Goal: Navigation & Orientation: Find specific page/section

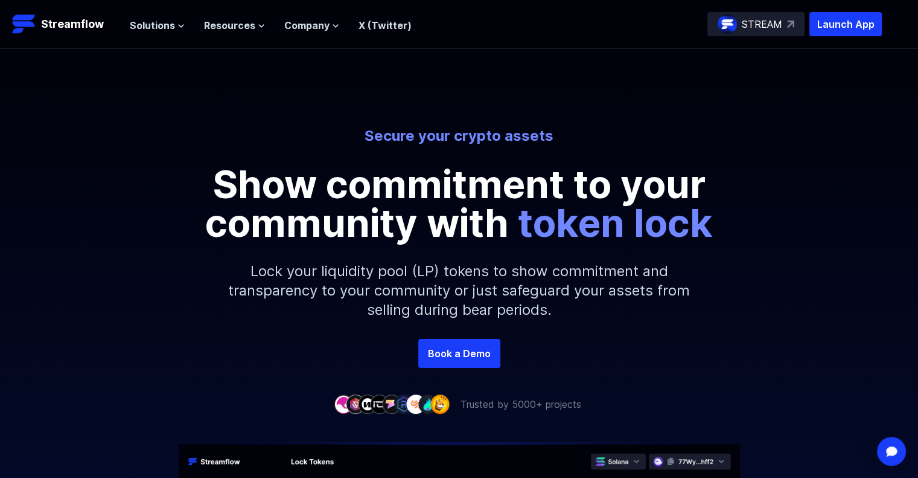
click at [777, 21] on p "STREAM" at bounding box center [762, 24] width 40 height 14
click at [326, 26] on span "Company" at bounding box center [306, 25] width 45 height 14
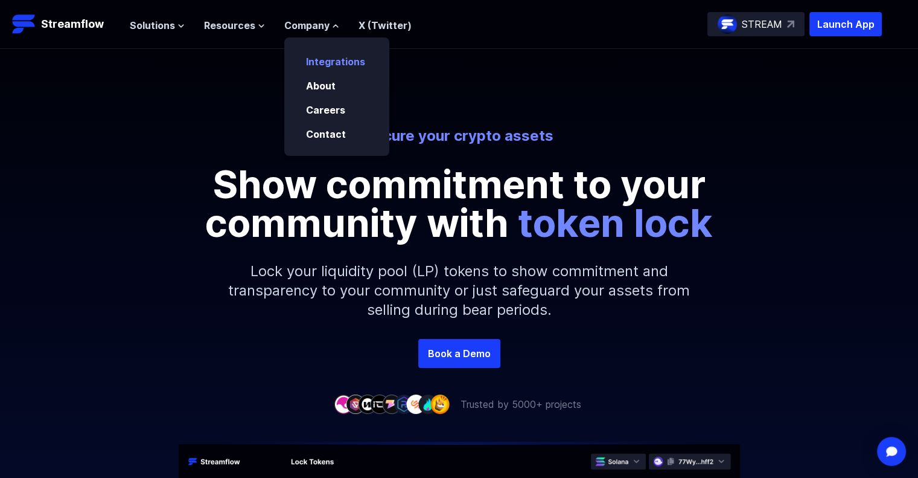
click at [338, 60] on link "Integrations" at bounding box center [335, 62] width 59 height 12
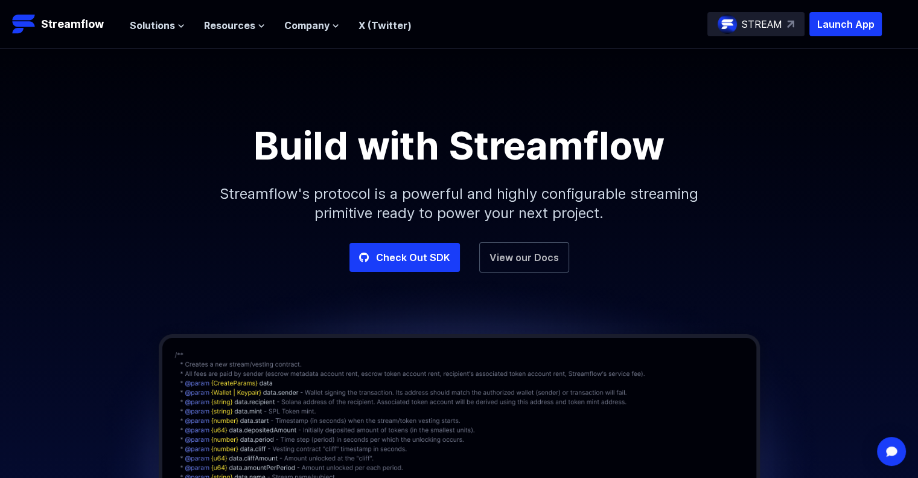
click at [512, 258] on link "View our Docs" at bounding box center [524, 257] width 90 height 30
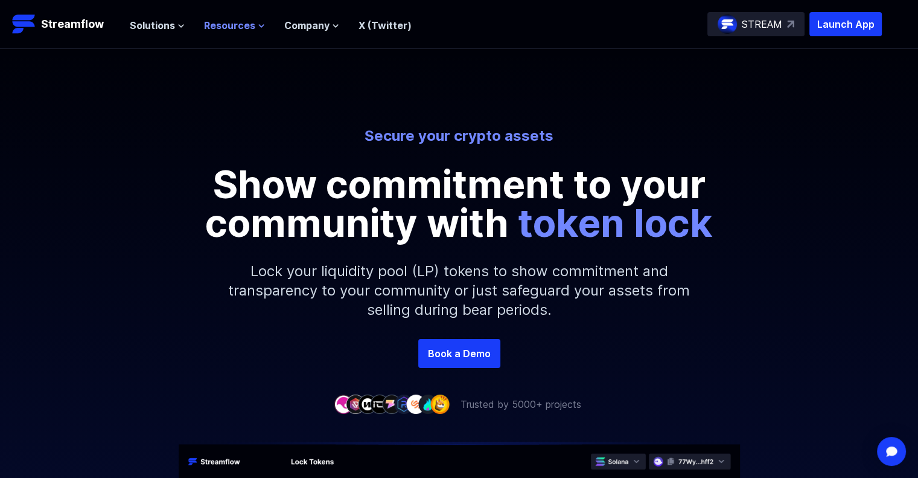
click at [223, 25] on span "Resources" at bounding box center [229, 25] width 51 height 14
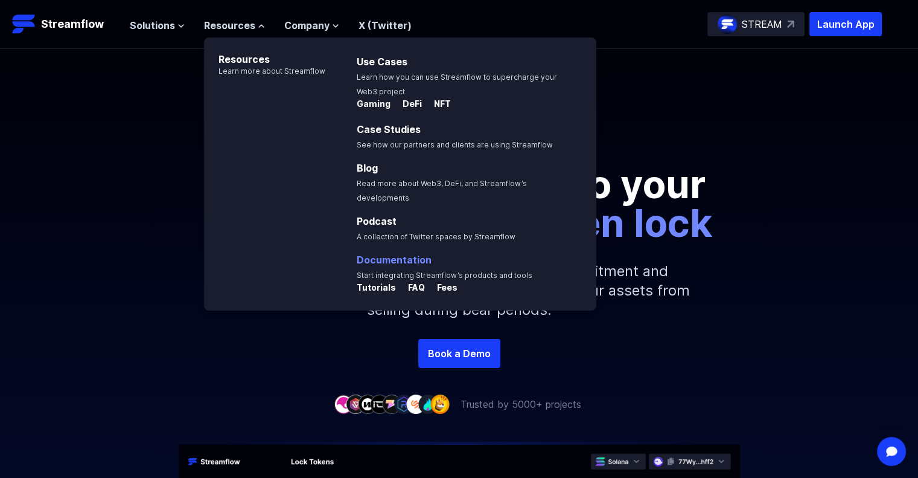
click at [379, 254] on link "Documentation" at bounding box center [394, 260] width 75 height 12
